Goal: Information Seeking & Learning: Learn about a topic

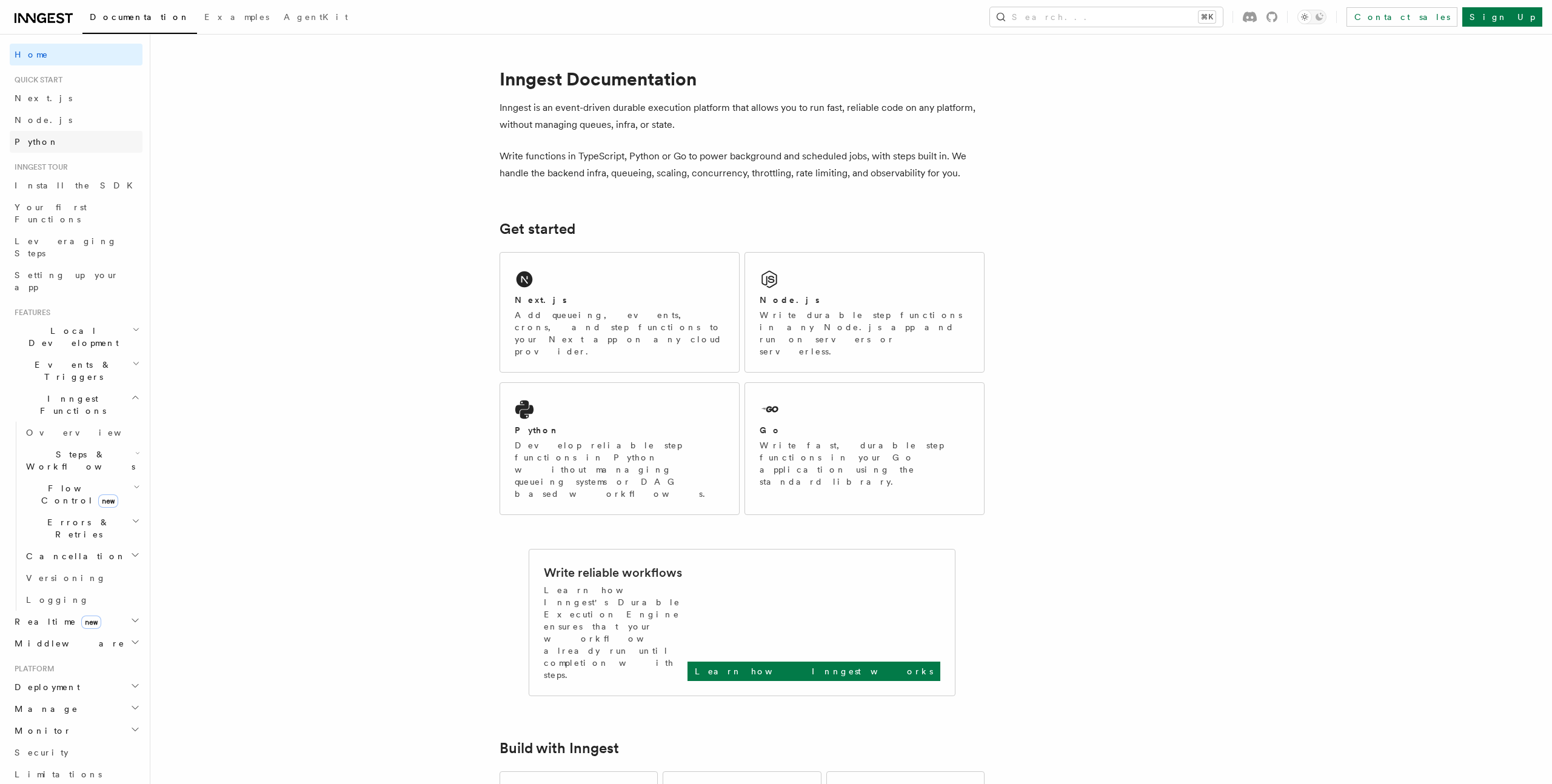
click at [36, 138] on span "Python" at bounding box center [36, 141] width 44 height 10
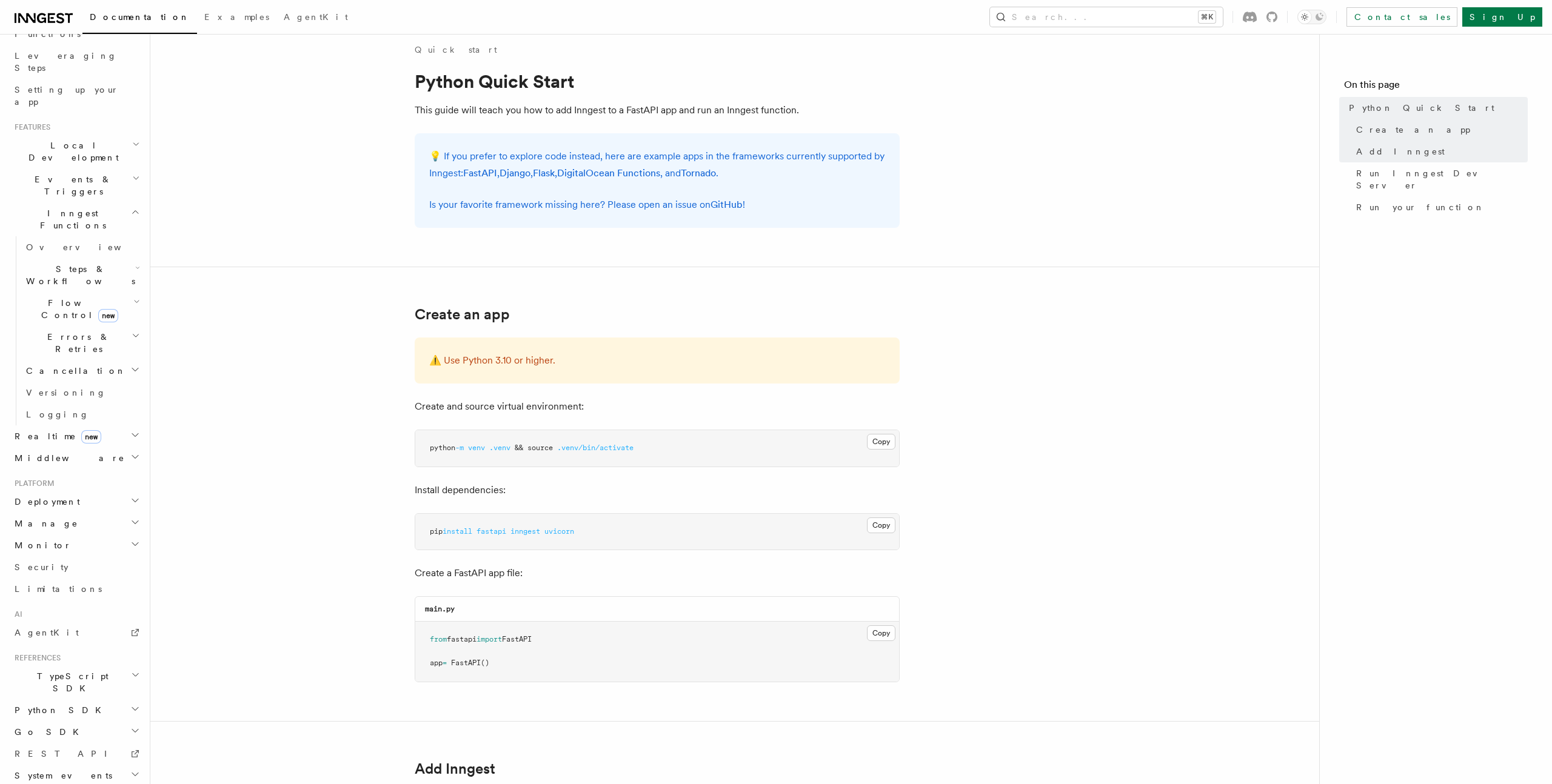
scroll to position [18, 0]
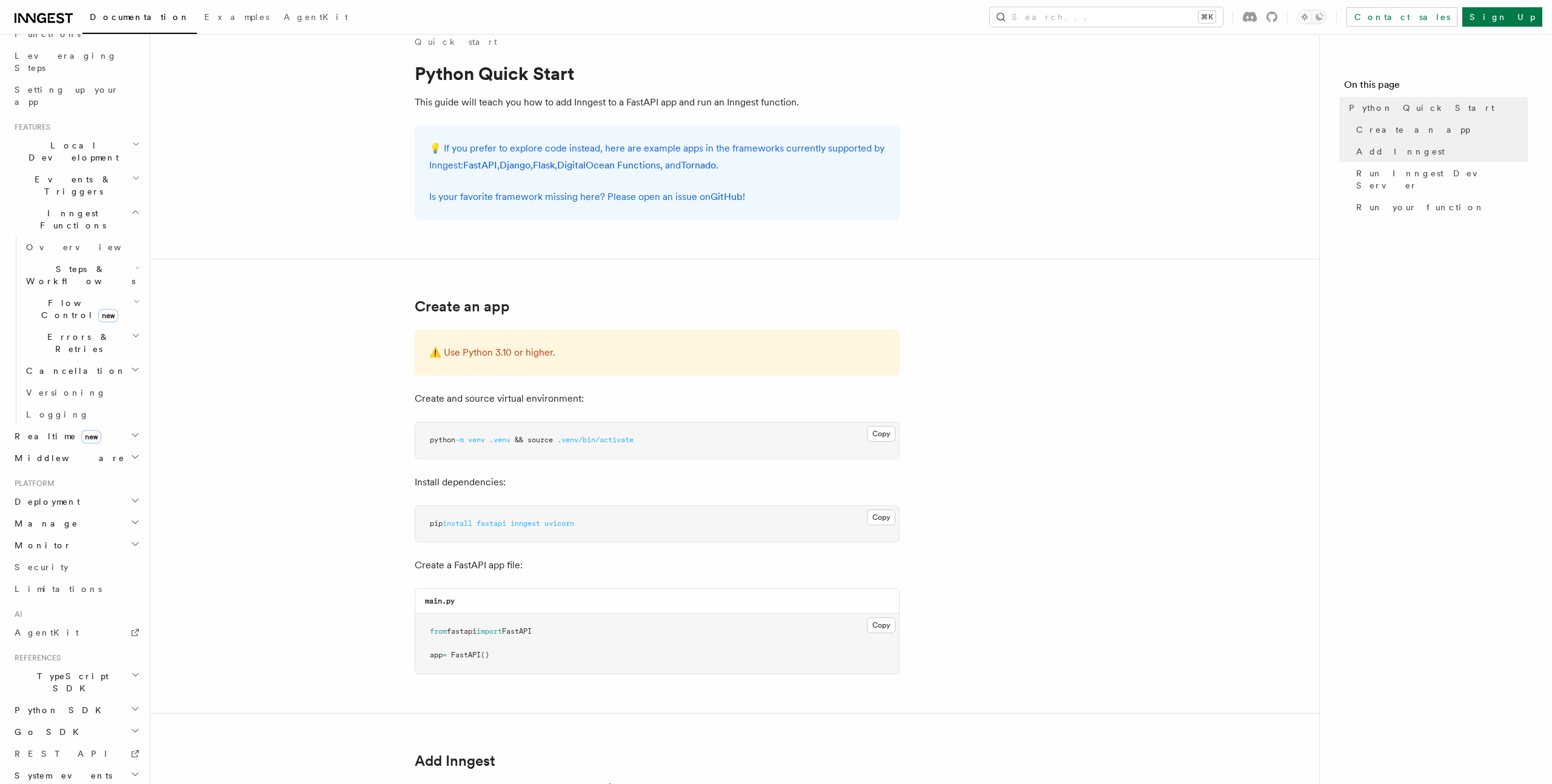
click at [83, 738] on span "Creating Workflow Actions" at bounding box center [84, 756] width 117 height 36
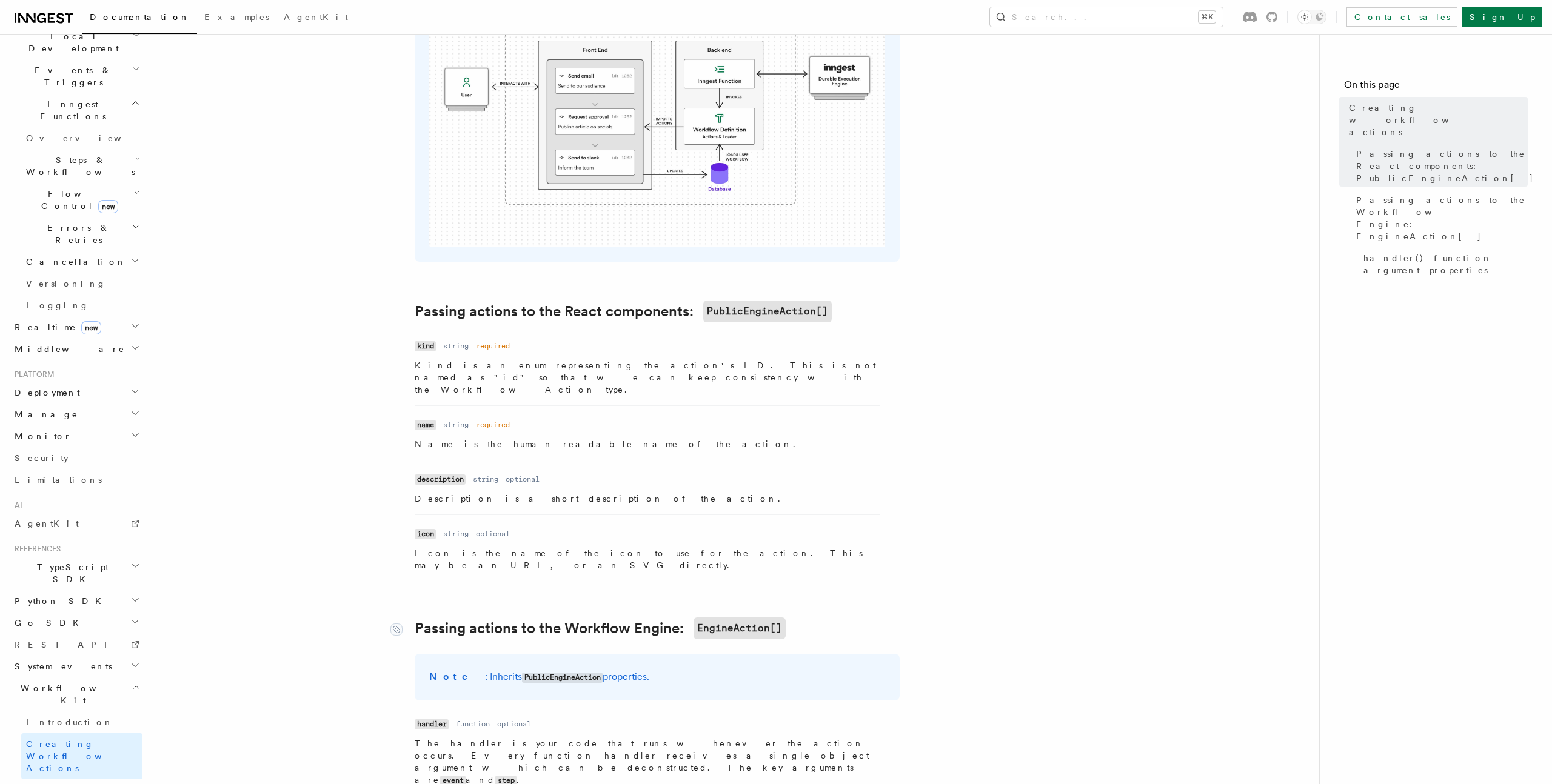
scroll to position [781, 0]
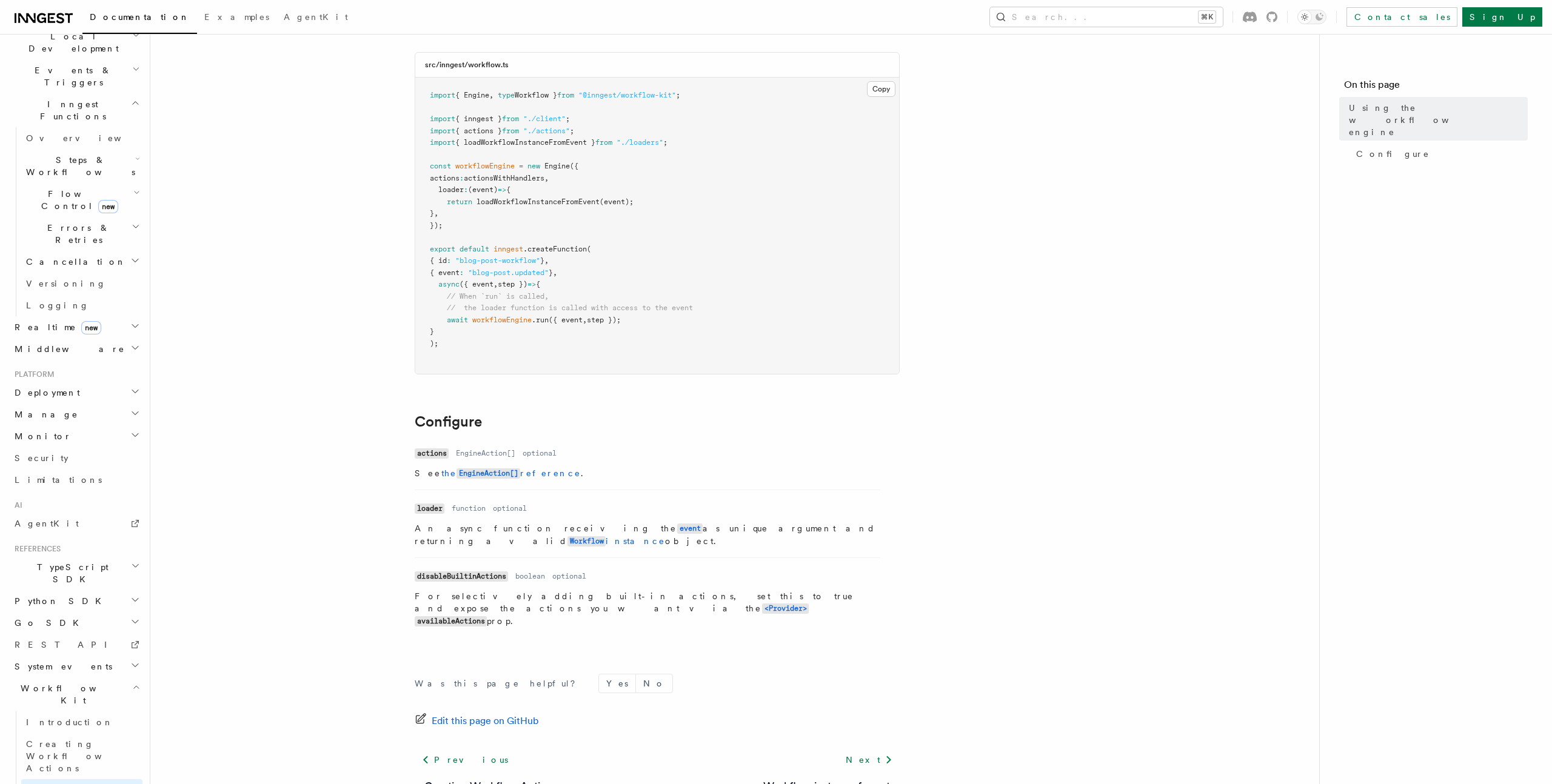
scroll to position [158, 0]
